Goal: Navigation & Orientation: Find specific page/section

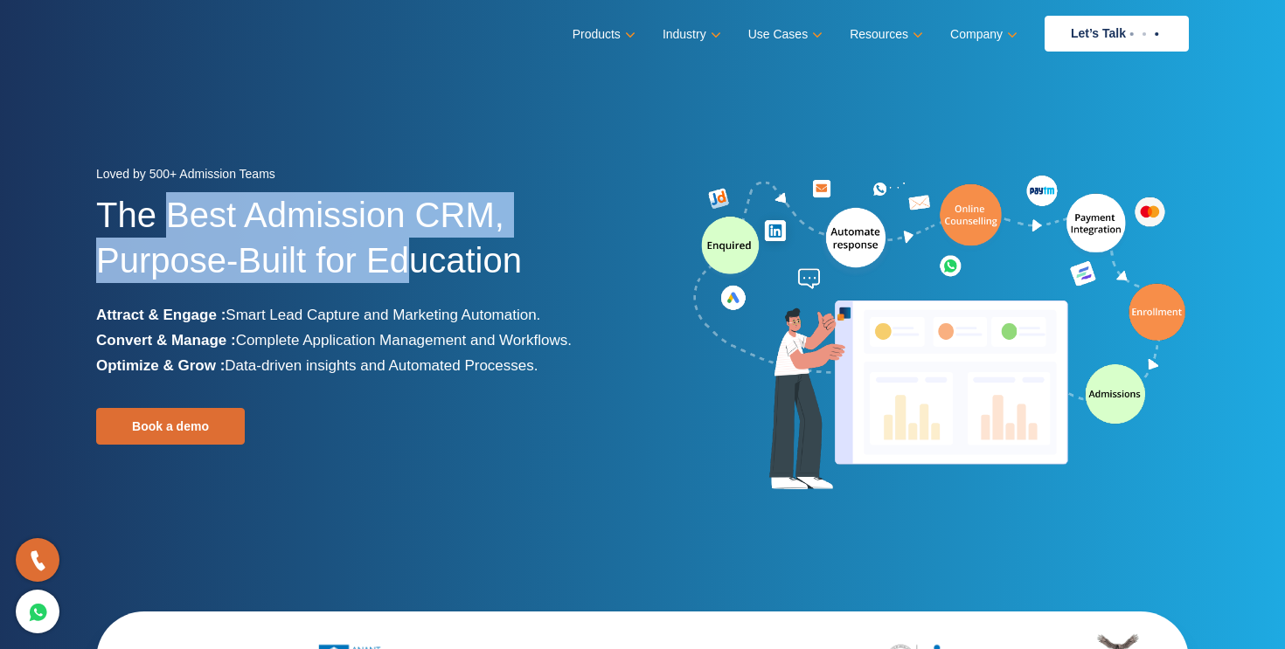
drag, startPoint x: 169, startPoint y: 216, endPoint x: 415, endPoint y: 246, distance: 248.4
click at [415, 246] on h1 "The Best Admission CRM, Purpose-Built for Education" at bounding box center [362, 247] width 533 height 110
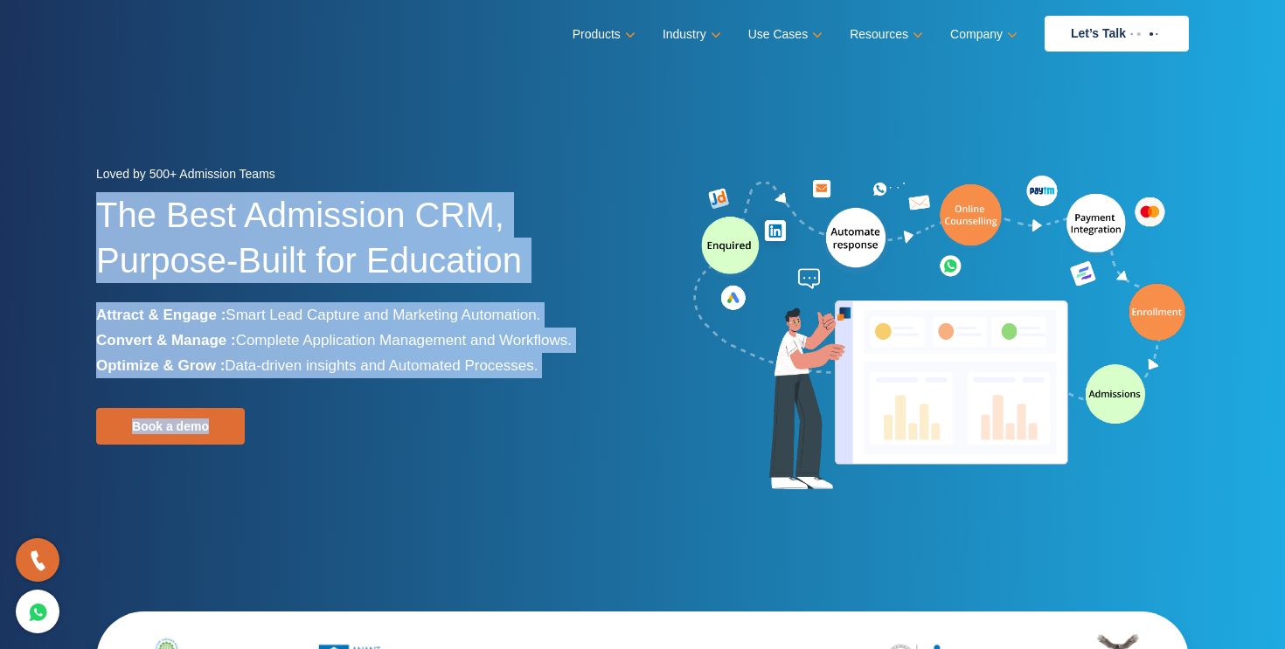
drag, startPoint x: 101, startPoint y: 211, endPoint x: 607, endPoint y: 483, distance: 575.6
click at [607, 483] on div "Loved by 500+ Admission Teams The Best Admission CRM, Purpose-Built for Educati…" at bounding box center [362, 334] width 533 height 345
click at [607, 483] on div at bounding box center [362, 494] width 533 height 25
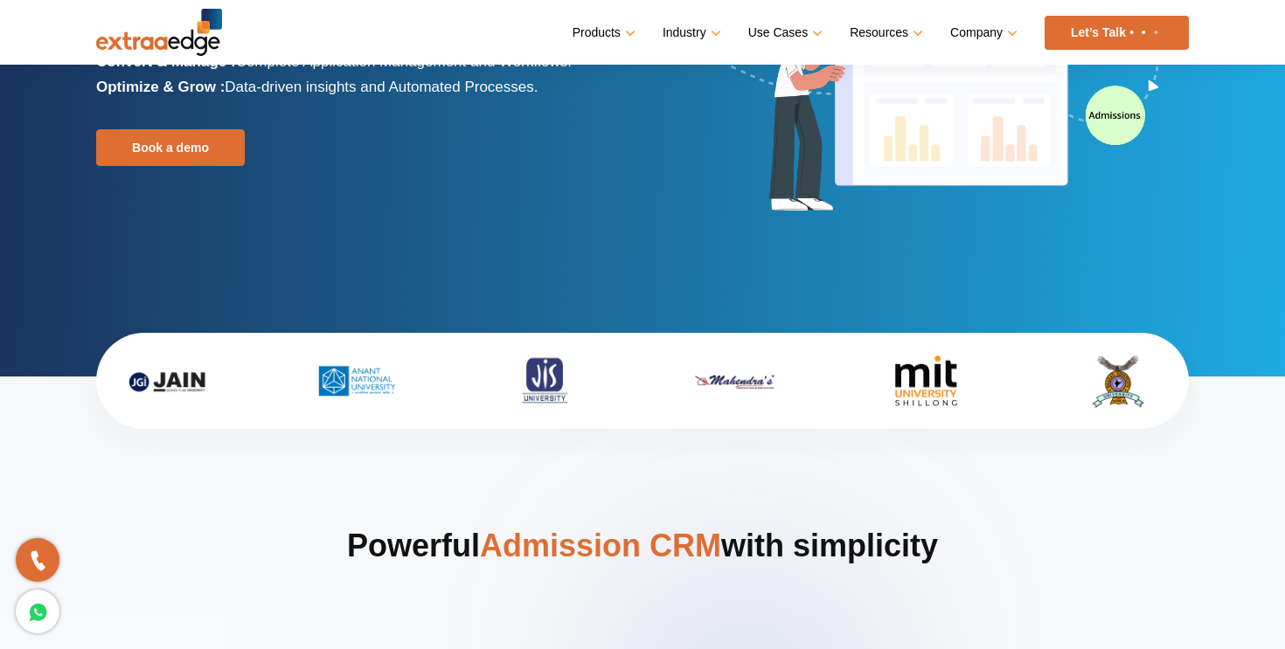
scroll to position [279, 0]
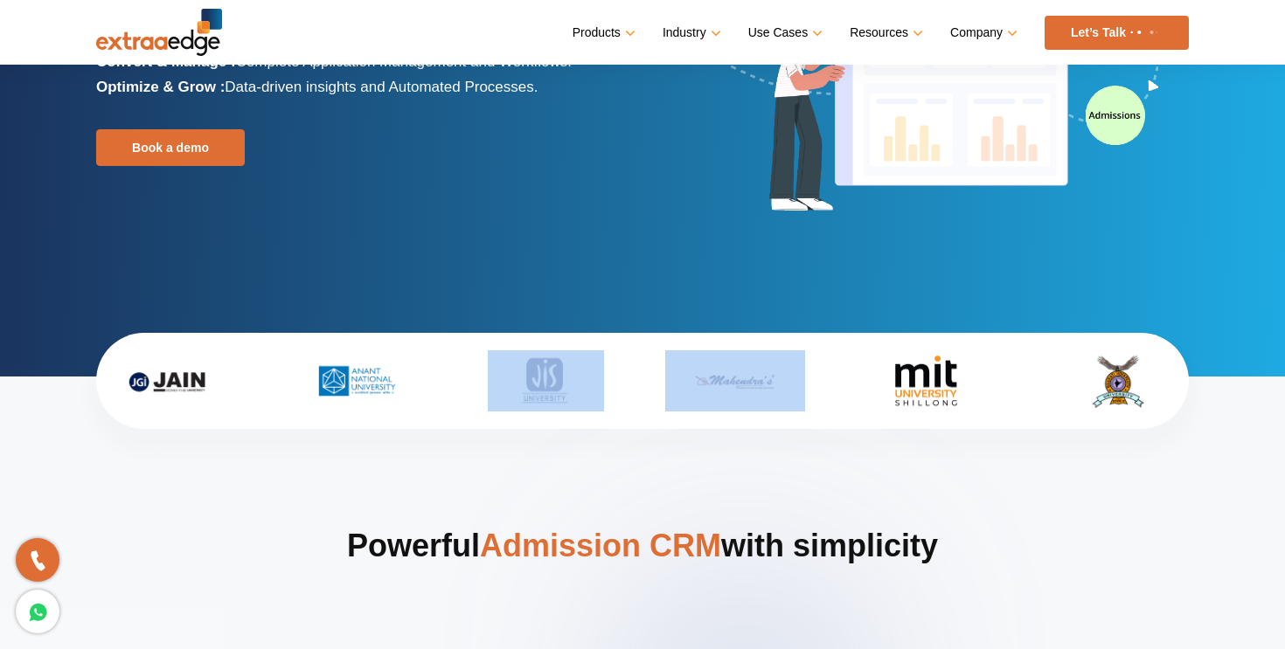
drag, startPoint x: 447, startPoint y: 407, endPoint x: 694, endPoint y: 396, distance: 247.6
click at [689, 397] on div at bounding box center [642, 380] width 1066 height 61
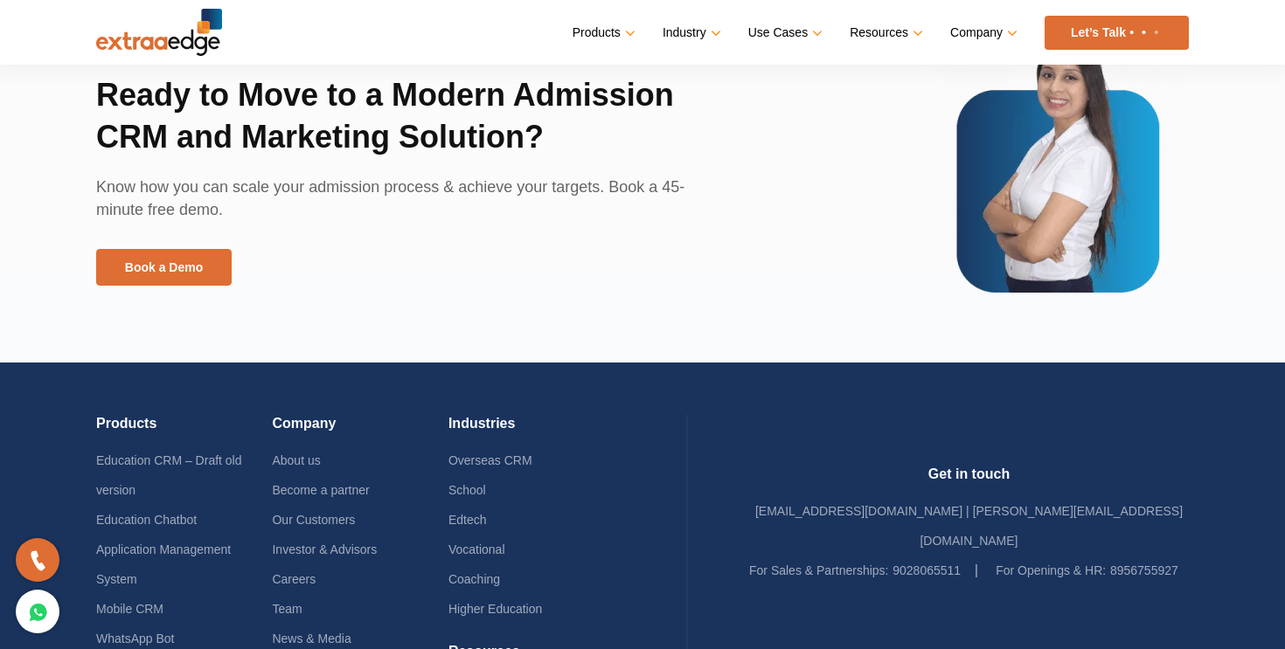
scroll to position [4185, 0]
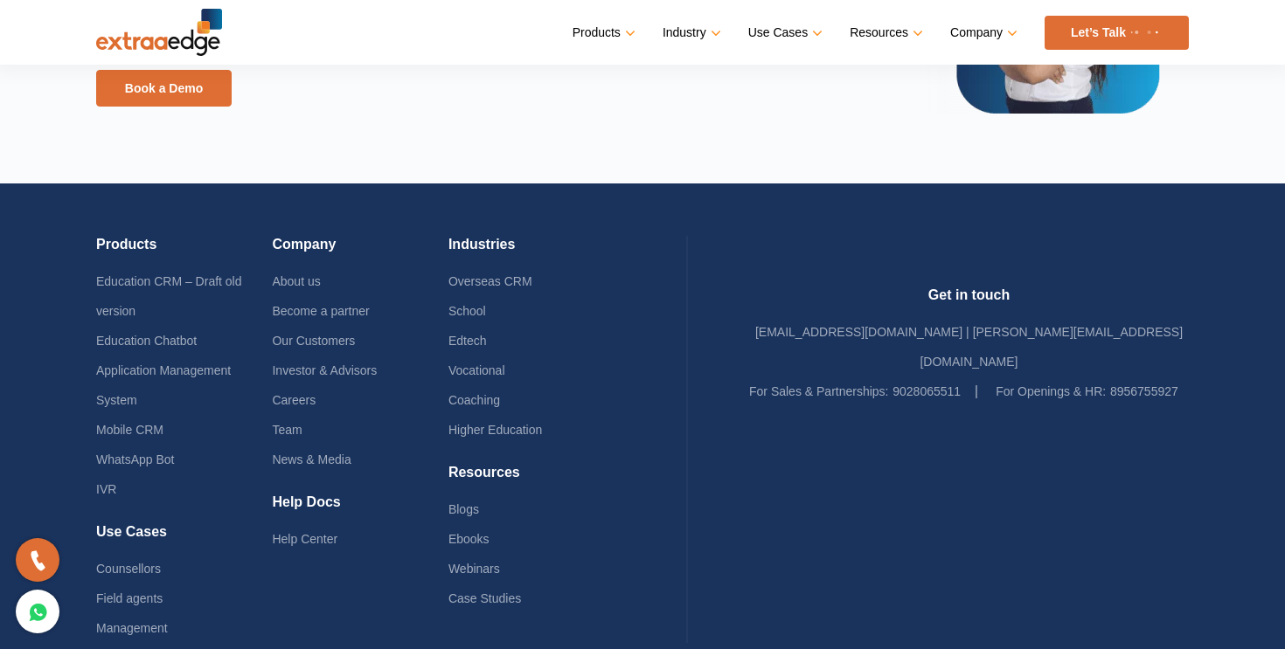
click at [308, 347] on li "Our Customers" at bounding box center [360, 341] width 176 height 30
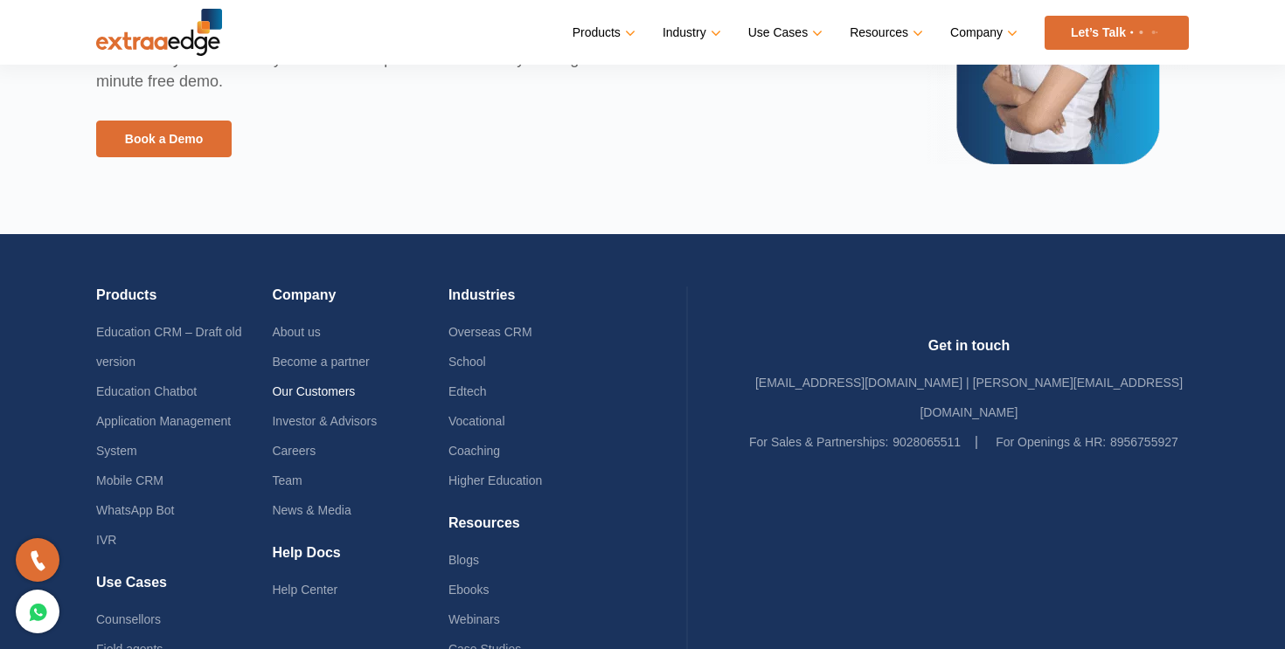
click at [315, 342] on ul "About us Become a partner Our Customers Investor & Advisors Careers Team News &…" at bounding box center [360, 421] width 176 height 208
click at [310, 394] on link "Our Customers" at bounding box center [313, 392] width 83 height 14
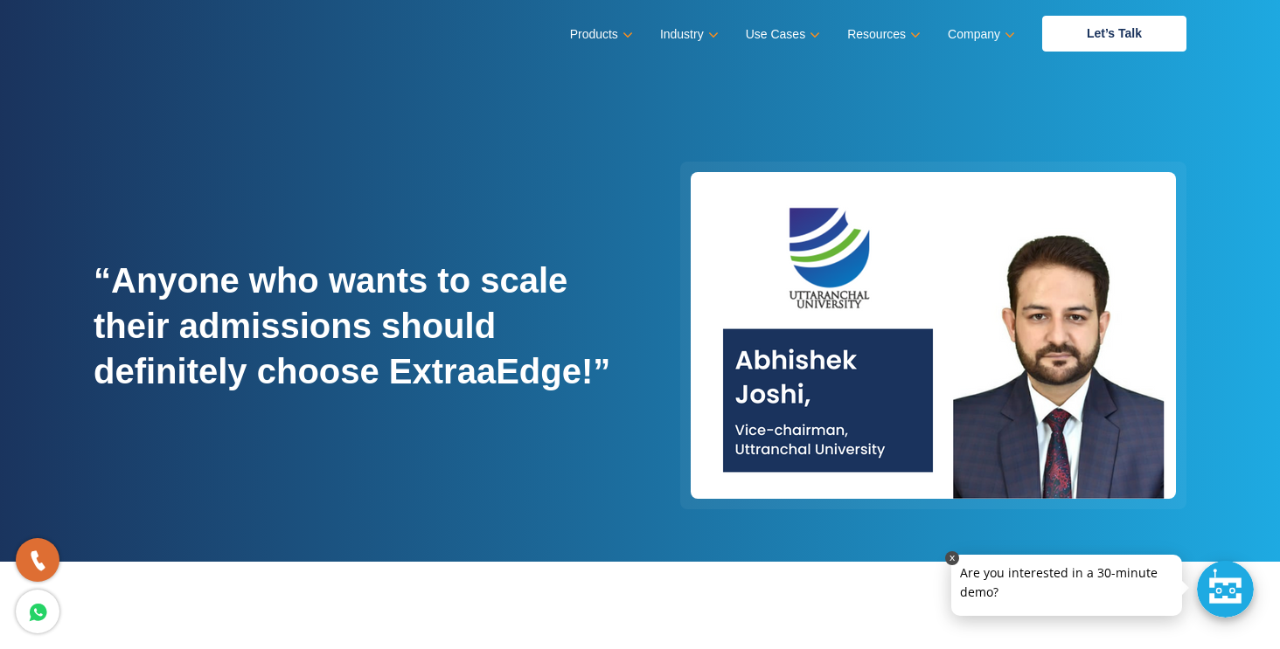
click at [994, 555] on p at bounding box center [1066, 555] width 231 height 0
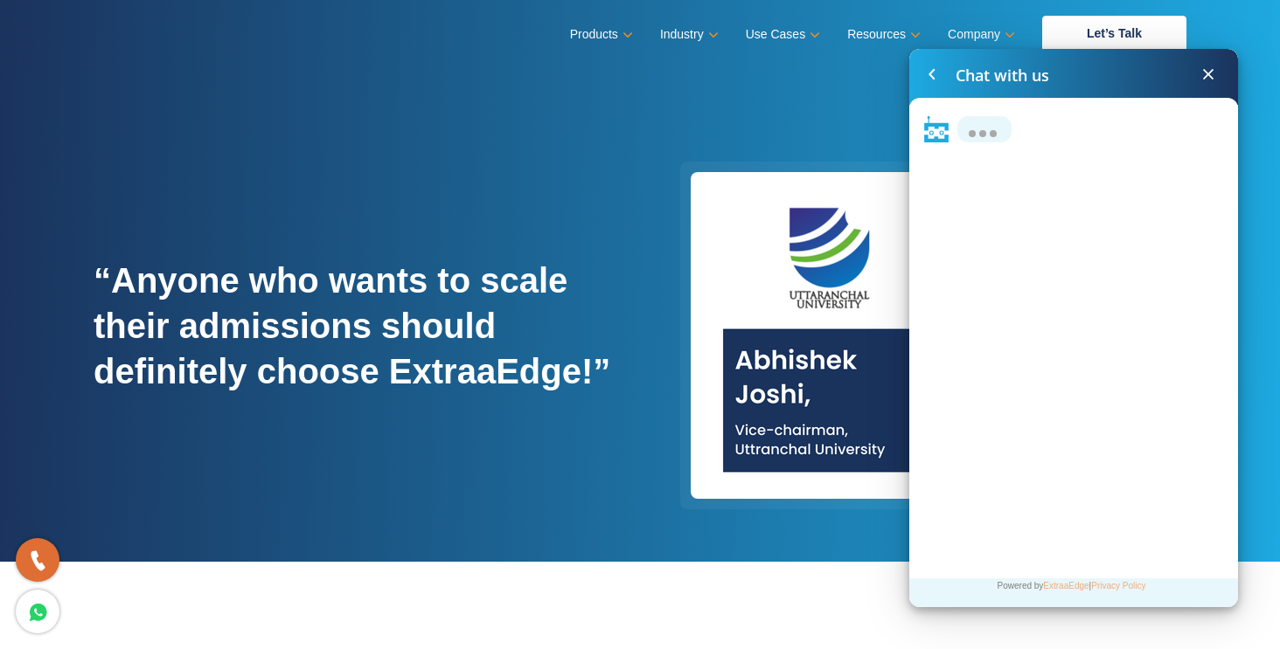
click at [1212, 75] on span at bounding box center [1207, 74] width 21 height 21
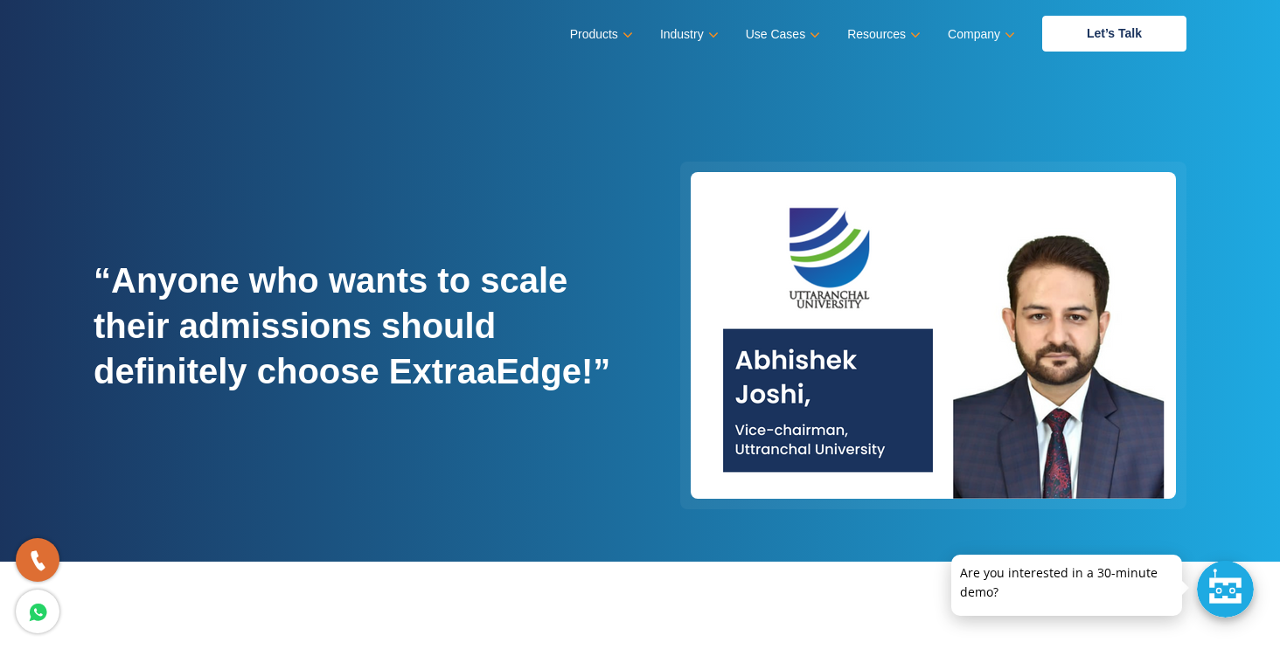
click at [955, 563] on link at bounding box center [952, 558] width 14 height 14
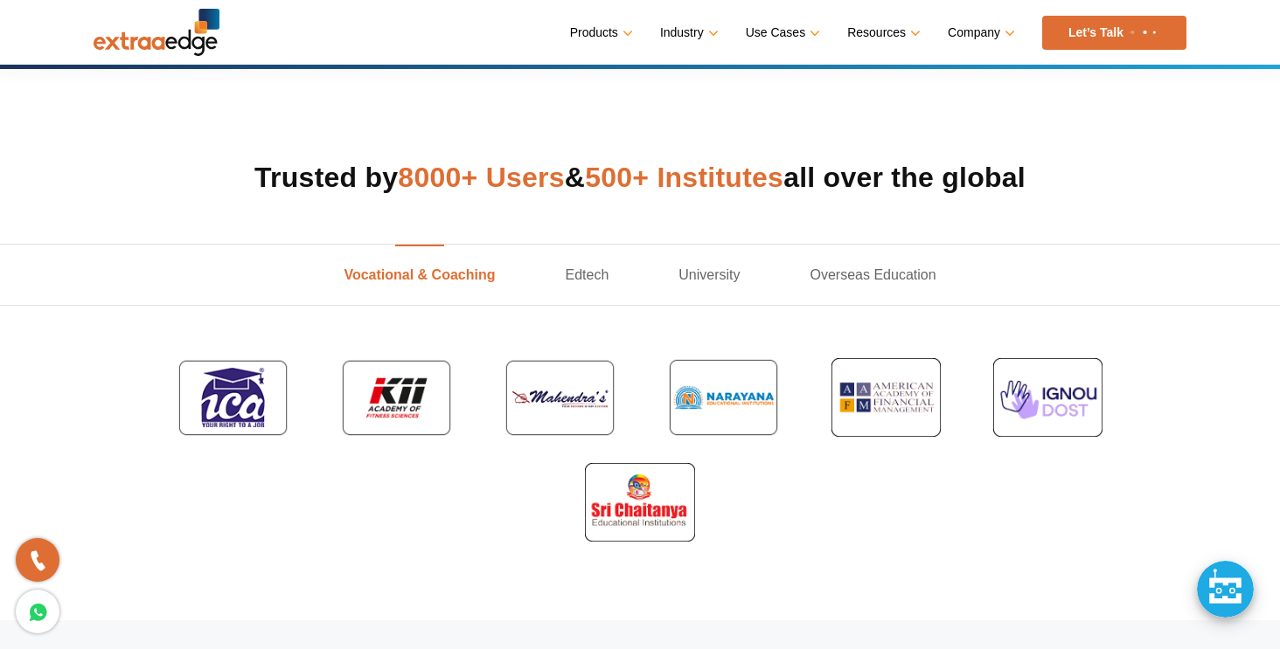
scroll to position [489, 0]
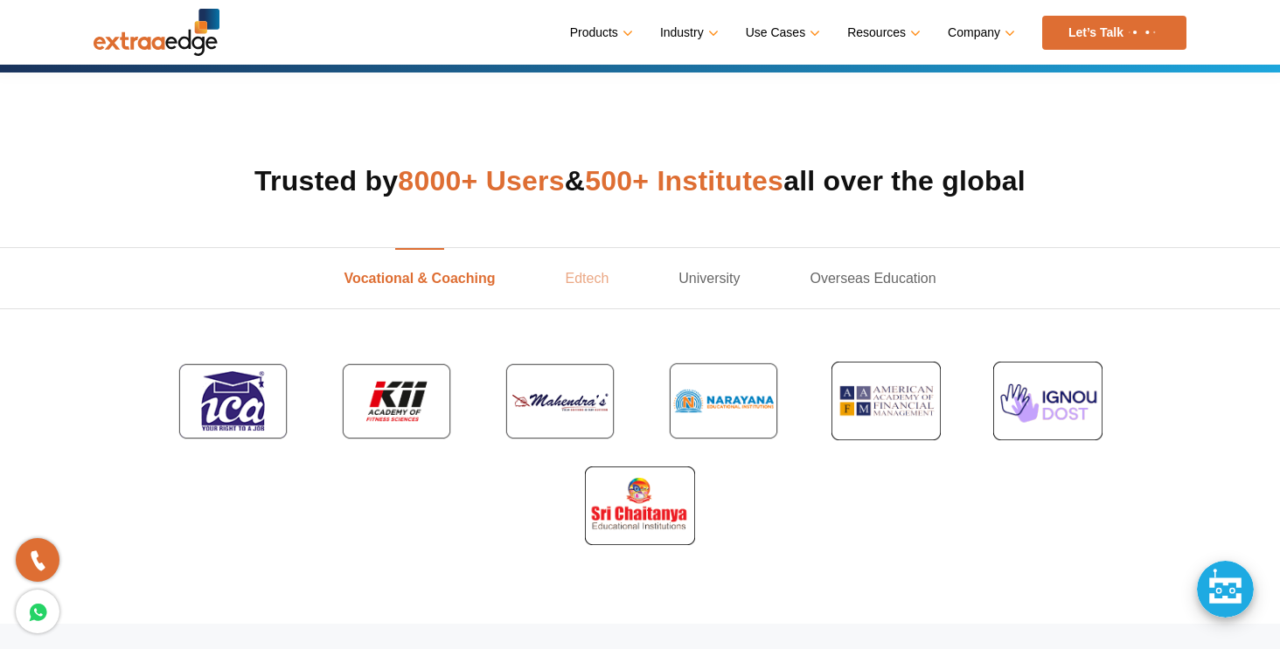
click at [571, 280] on link "Edtech" at bounding box center [587, 278] width 114 height 60
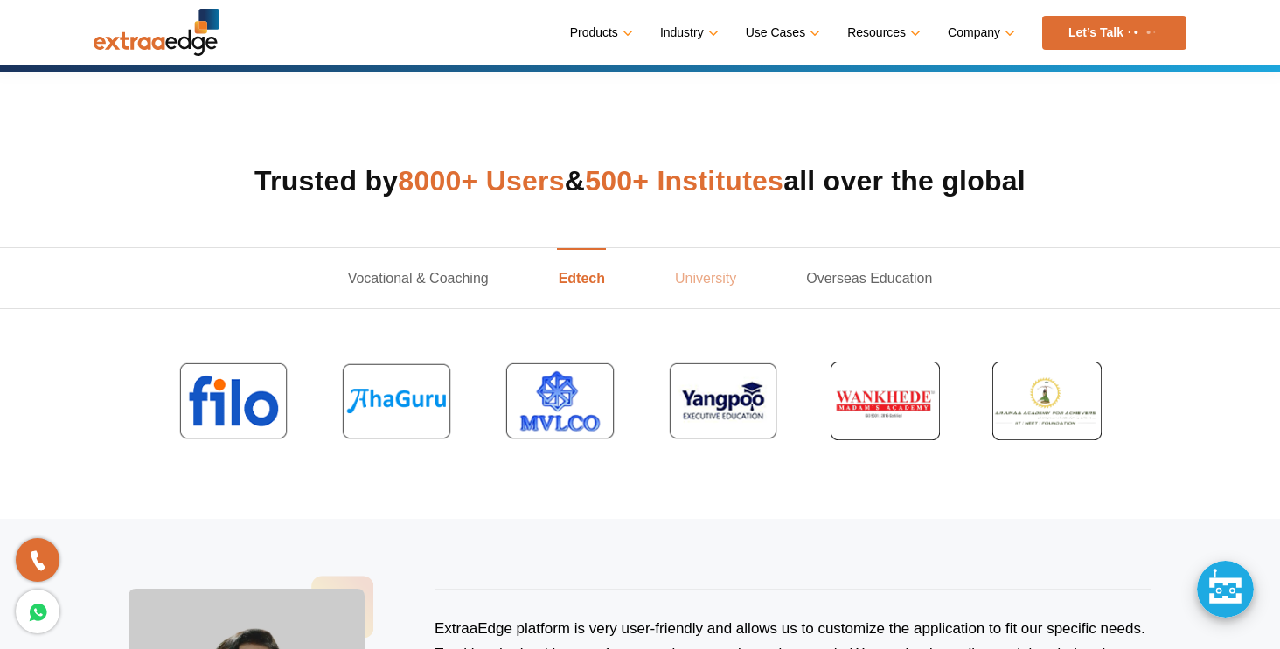
click at [721, 285] on link "University" at bounding box center [705, 278] width 131 height 60
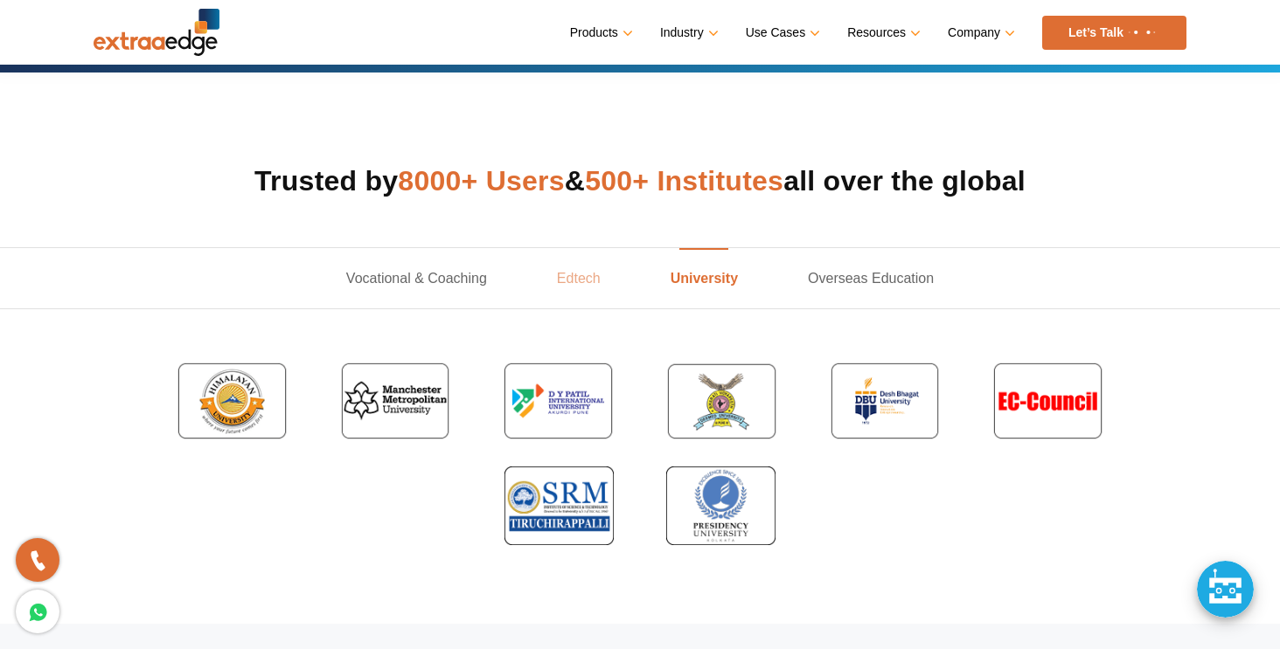
click at [580, 287] on link "Edtech" at bounding box center [579, 278] width 114 height 60
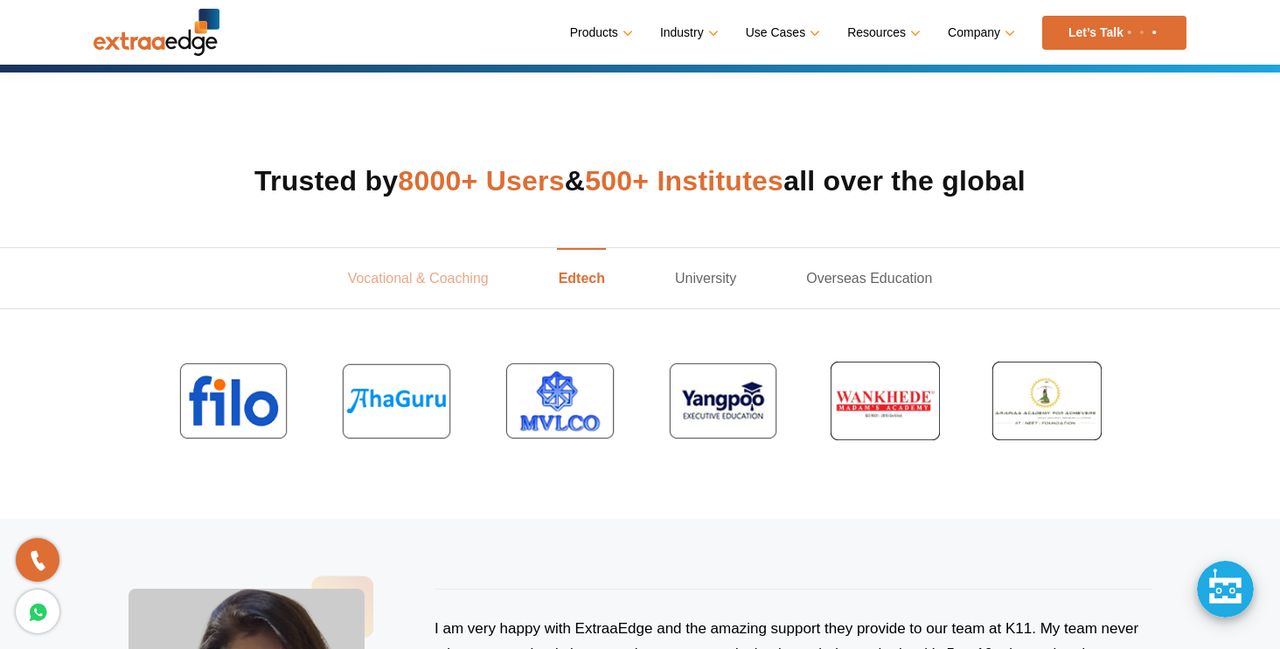
click at [425, 282] on link "Vocational & Coaching" at bounding box center [418, 278] width 211 height 60
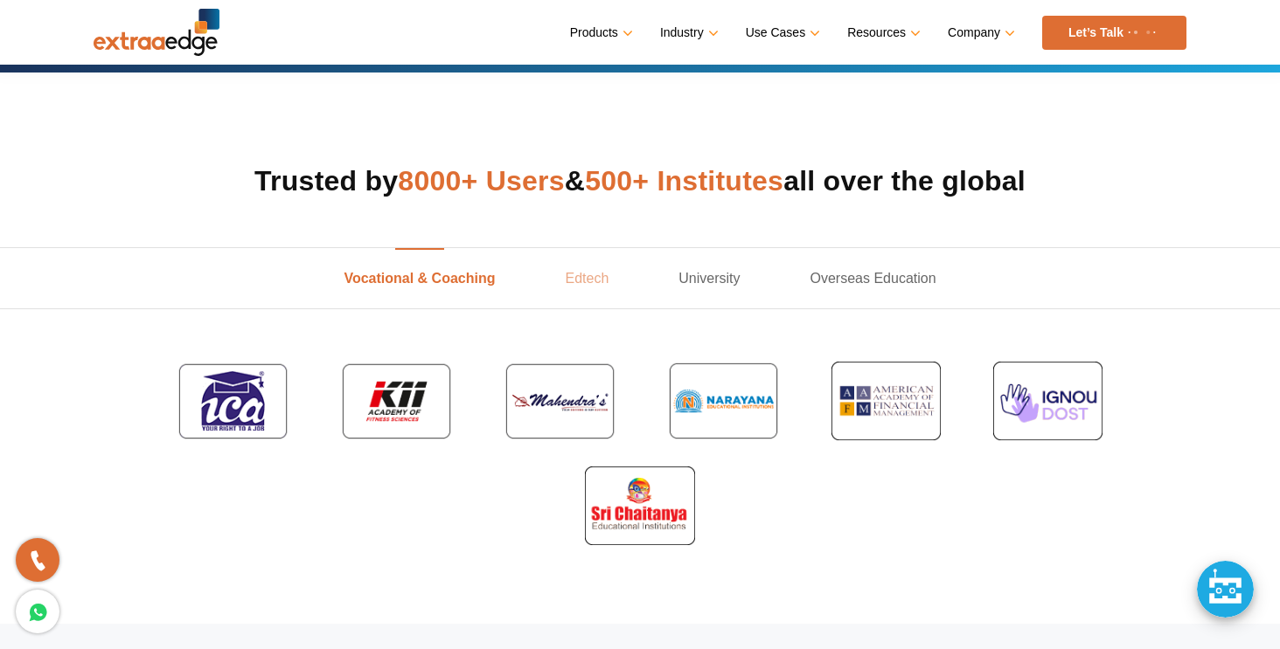
click at [567, 285] on link "Edtech" at bounding box center [587, 278] width 114 height 60
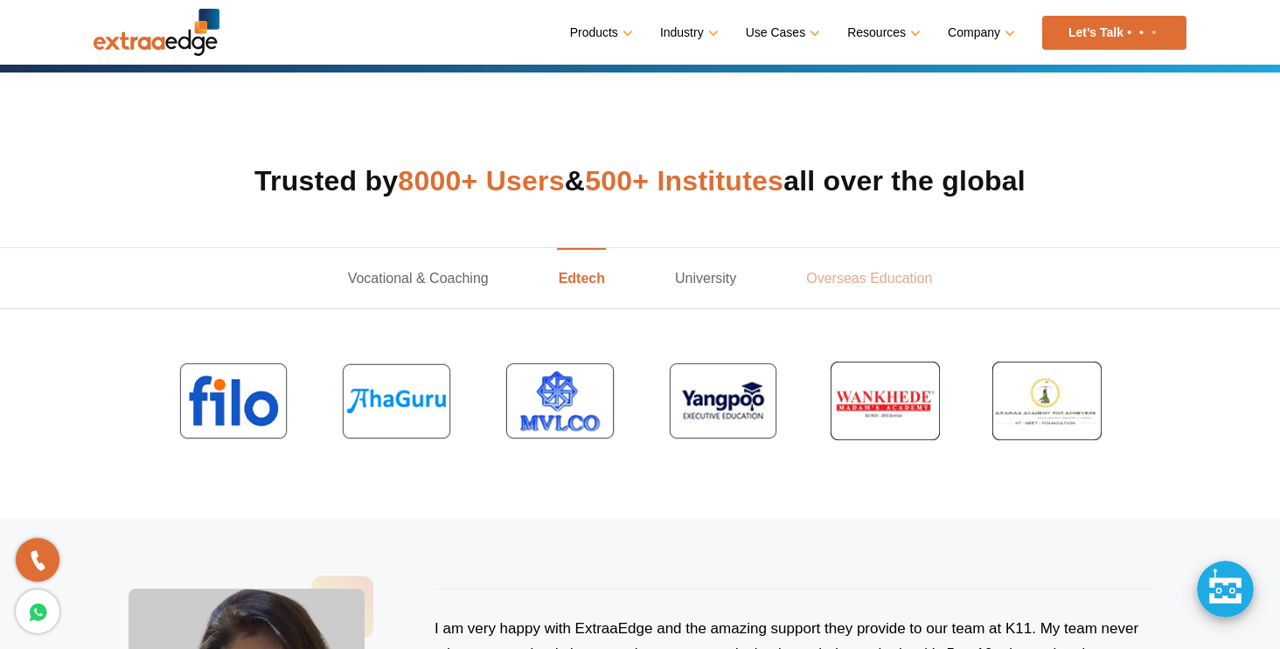
click at [890, 289] on link "Overseas Education" at bounding box center [869, 278] width 196 height 60
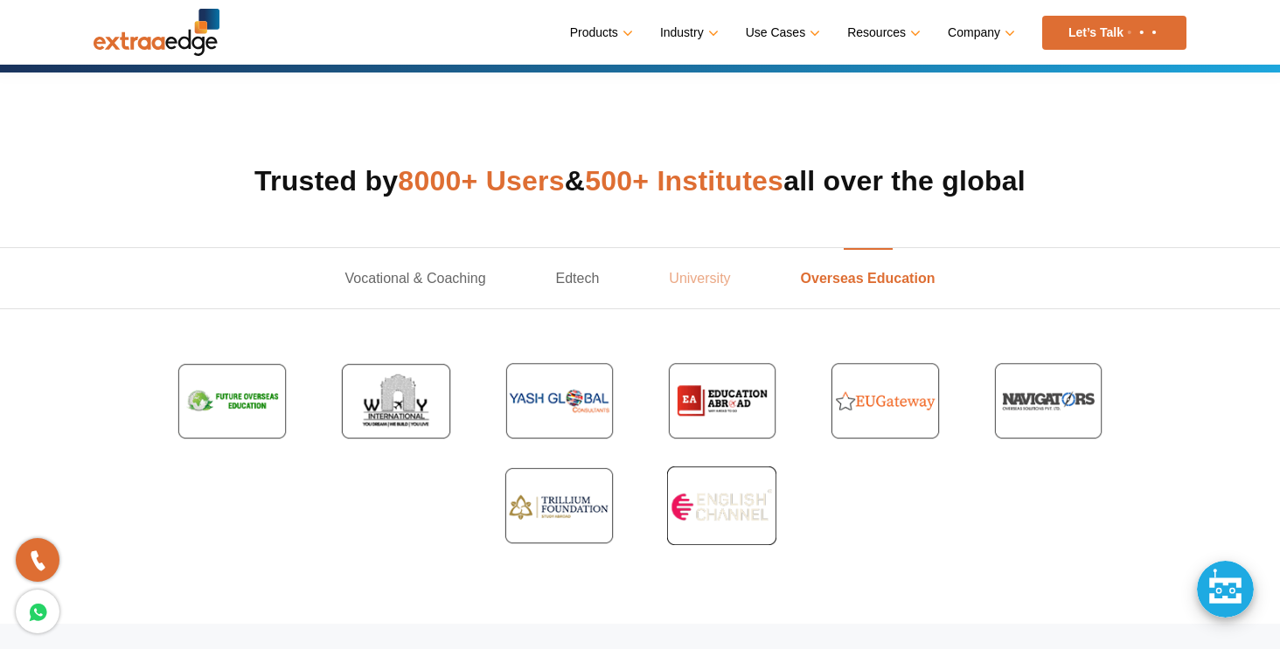
click at [713, 288] on link "University" at bounding box center [699, 278] width 131 height 60
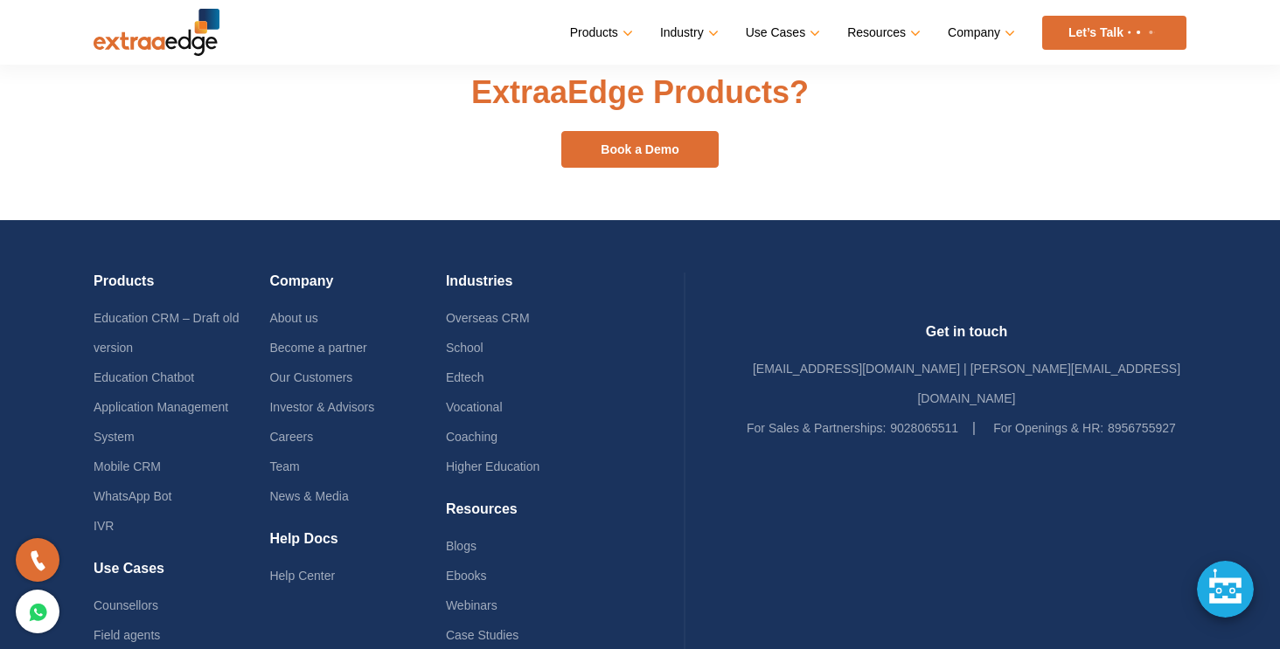
scroll to position [2254, 0]
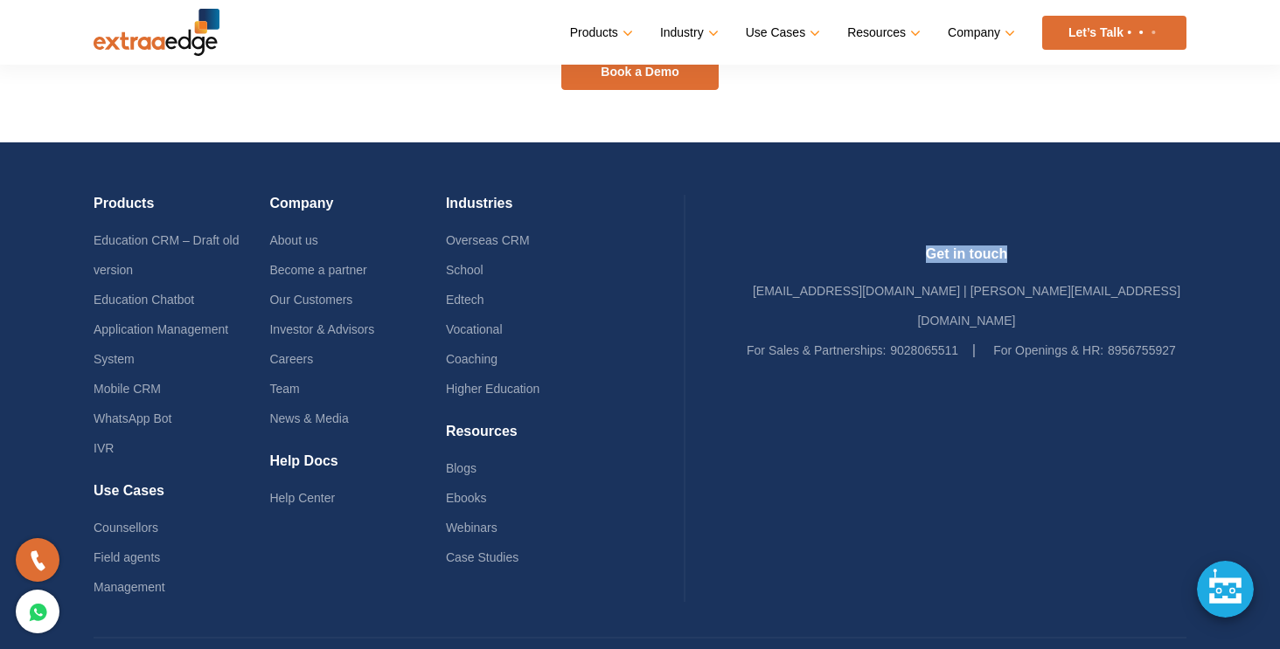
drag, startPoint x: 952, startPoint y: 217, endPoint x: 1036, endPoint y: 218, distance: 83.9
click at [1036, 246] on h4 "Get in touch" at bounding box center [966, 261] width 440 height 31
drag, startPoint x: 736, startPoint y: 314, endPoint x: 732, endPoint y: 431, distance: 117.2
click at [732, 428] on div "Products Education CRM – Draft old version Education Chatbot Application Manage…" at bounding box center [640, 389] width 1092 height 495
click at [621, 454] on li "Blogs" at bounding box center [534, 469] width 176 height 30
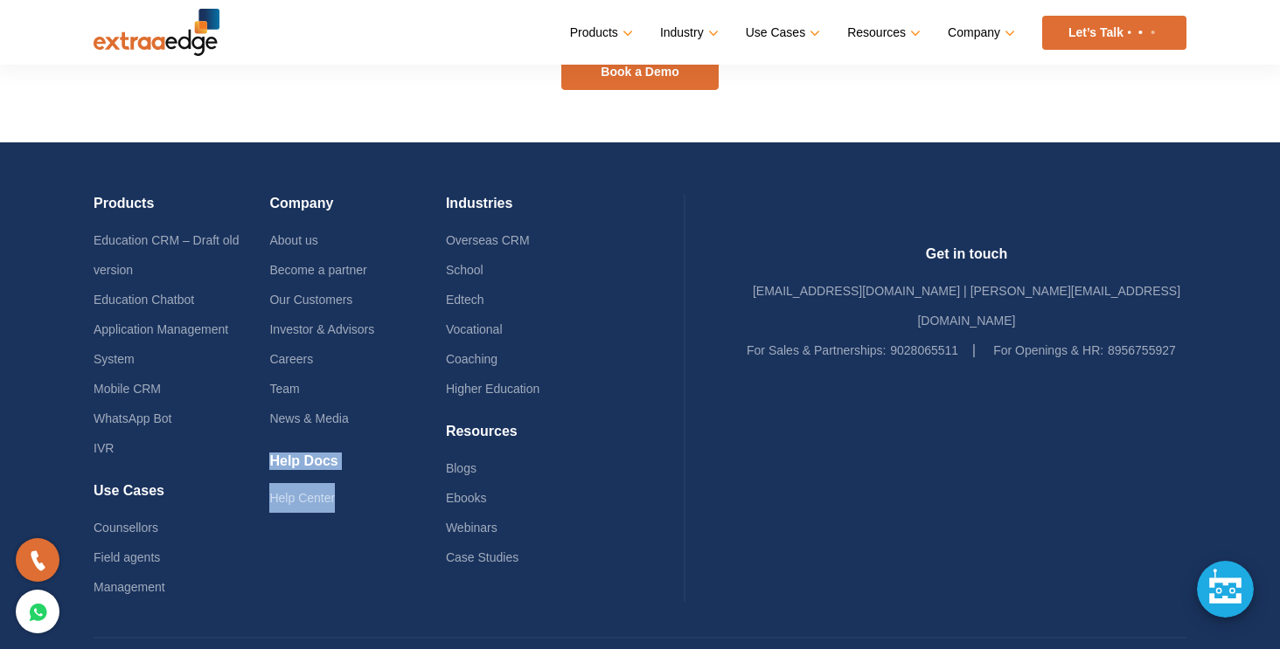
drag, startPoint x: 287, startPoint y: 439, endPoint x: 353, endPoint y: 475, distance: 75.5
click at [353, 475] on div "Help Docs Help Center" at bounding box center [357, 483] width 176 height 60
click at [383, 431] on div "Company About us Become a partner Our Customers Investor & Advisors Careers Tea…" at bounding box center [357, 324] width 176 height 258
drag, startPoint x: 479, startPoint y: 186, endPoint x: 552, endPoint y: 209, distance: 76.9
click at [552, 209] on div "Industries Overseas CRM School Edtech Vocational Coaching Higher Education" at bounding box center [534, 309] width 176 height 228
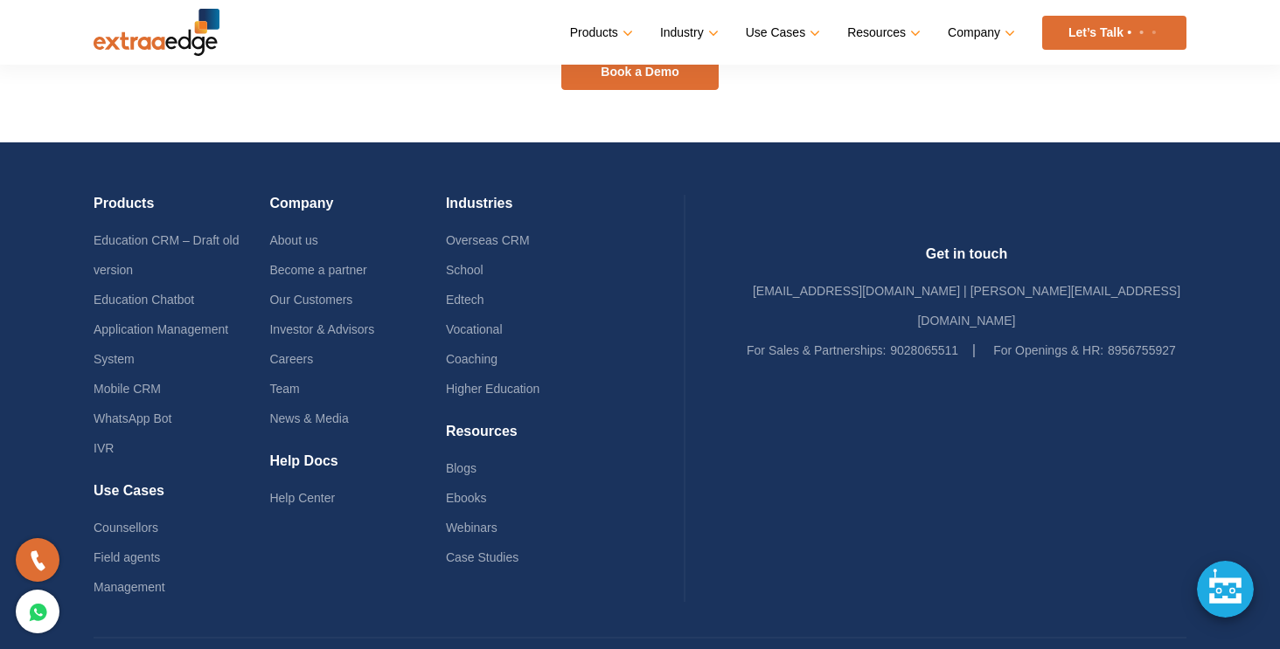
click at [445, 195] on h4 "Company" at bounding box center [357, 210] width 176 height 31
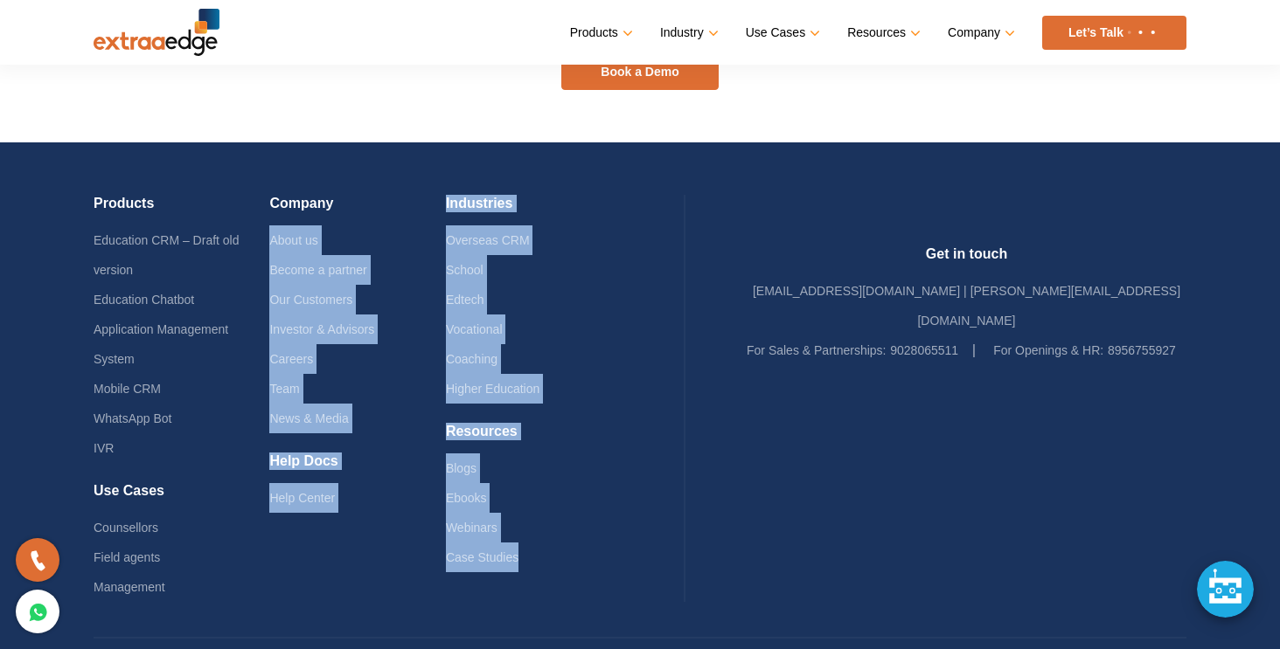
drag, startPoint x: 476, startPoint y: 181, endPoint x: 655, endPoint y: 554, distance: 414.0
click at [655, 554] on div "Products Education CRM – Draft old version Education Chatbot Application Manage…" at bounding box center [640, 389] width 1092 height 495
click at [684, 451] on div "Products Education CRM – Draft old version Education Chatbot Application Manage…" at bounding box center [390, 398] width 592 height 407
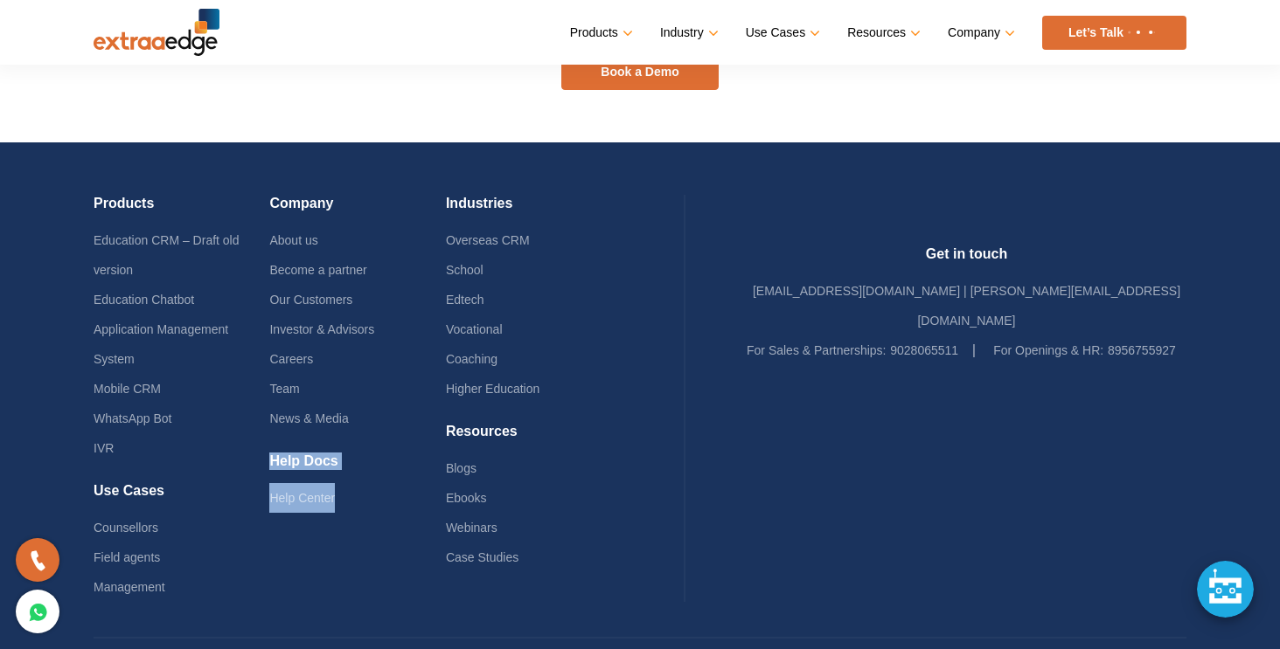
drag, startPoint x: 286, startPoint y: 440, endPoint x: 362, endPoint y: 511, distance: 103.9
click at [362, 512] on div "Company About us Become a partner Our Customers Investor & Advisors Careers Tea…" at bounding box center [357, 398] width 176 height 407
click at [389, 455] on h4 "Help Docs" at bounding box center [357, 468] width 176 height 31
click at [286, 225] on li "About us" at bounding box center [357, 240] width 176 height 30
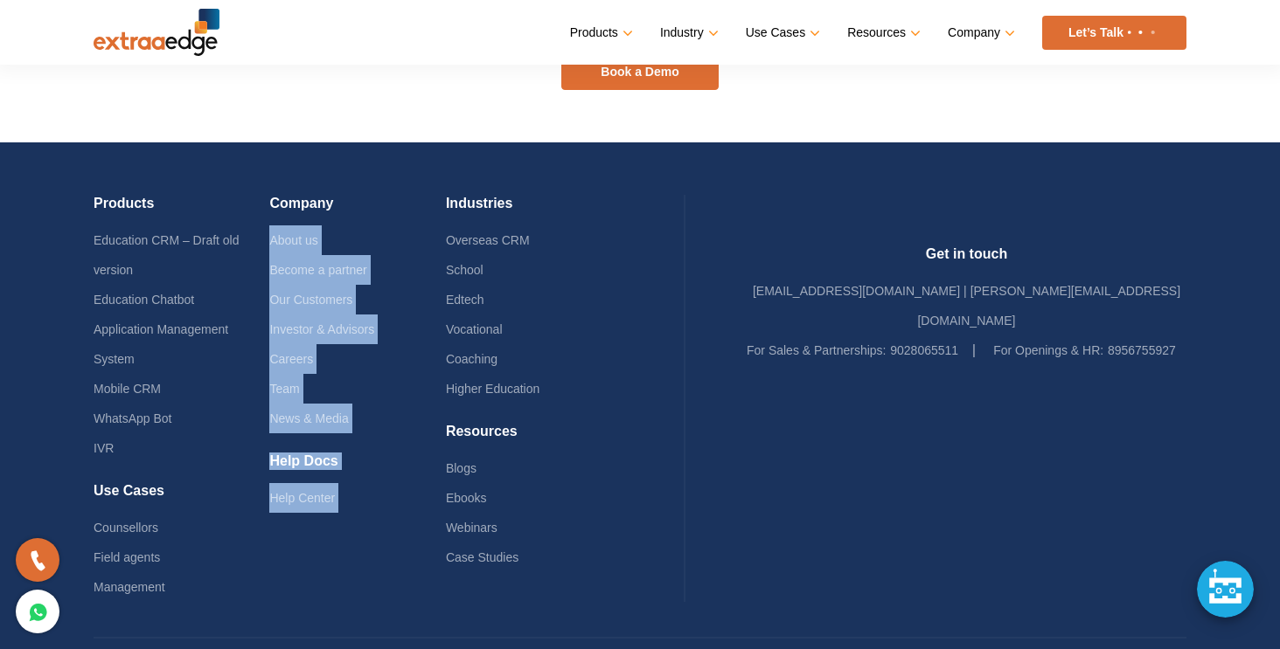
drag, startPoint x: 285, startPoint y: 211, endPoint x: 414, endPoint y: 513, distance: 328.9
click at [414, 513] on div "Company About us Become a partner Our Customers Investor & Advisors Careers Tea…" at bounding box center [357, 398] width 176 height 407
